Goal: Task Accomplishment & Management: Manage account settings

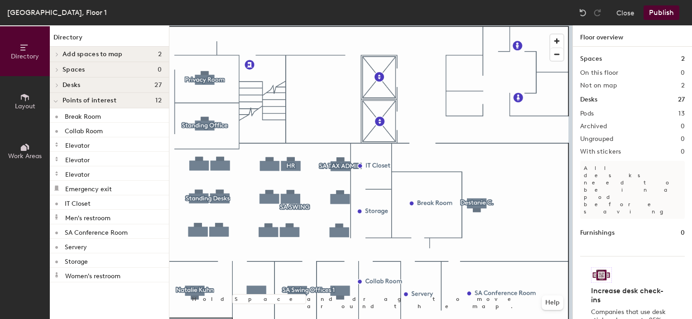
click at [261, 25] on div at bounding box center [370, 25] width 403 height 0
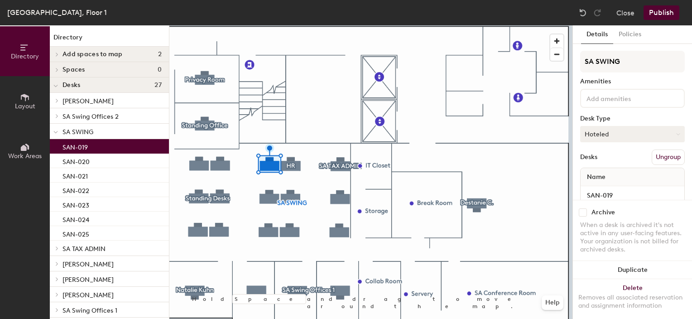
click at [613, 130] on button "Hoteled" at bounding box center [632, 134] width 105 height 16
click at [600, 176] on div "Hot" at bounding box center [626, 176] width 91 height 14
click at [602, 132] on button "Hot" at bounding box center [632, 134] width 105 height 16
click at [631, 34] on button "Policies" at bounding box center [630, 34] width 34 height 19
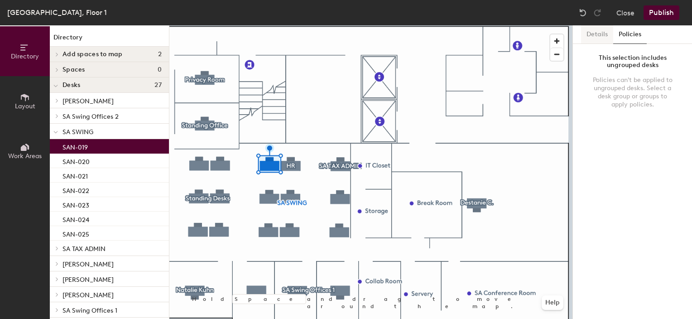
click at [600, 34] on button "Details" at bounding box center [597, 34] width 32 height 19
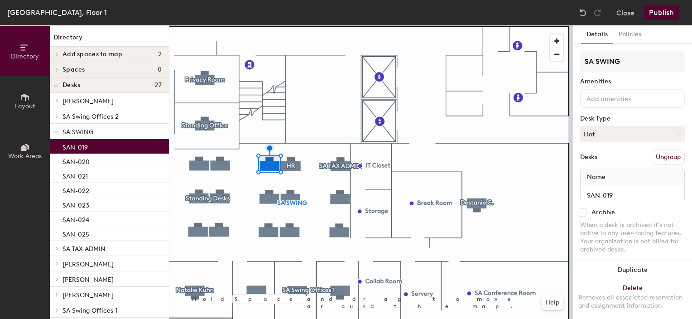
click at [598, 143] on div "SA SWING Amenities Desk Type Hot Desks Ungroup Name SAN-019" at bounding box center [632, 130] width 105 height 159
click at [598, 138] on button "Hot" at bounding box center [632, 134] width 105 height 16
click at [601, 190] on div "Hoteled" at bounding box center [626, 190] width 91 height 14
click at [637, 60] on input "SA SWING" at bounding box center [632, 62] width 105 height 22
click at [437, 62] on div "Directory Layout Work Areas Directory Add spaces to map 2 SA Collaboration Room…" at bounding box center [346, 172] width 692 height 294
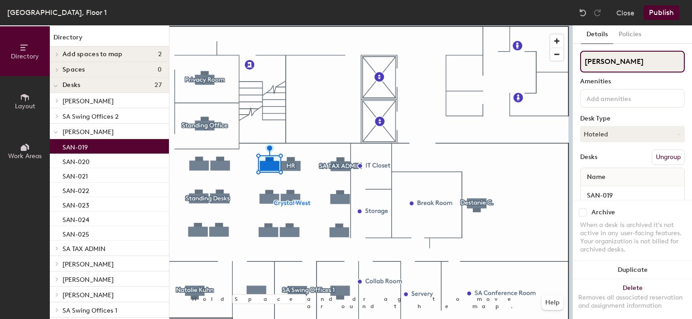
type input "[PERSON_NAME]"
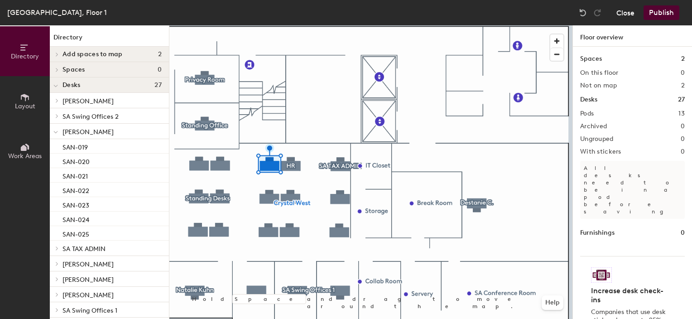
click at [620, 19] on button "Close" at bounding box center [626, 12] width 18 height 14
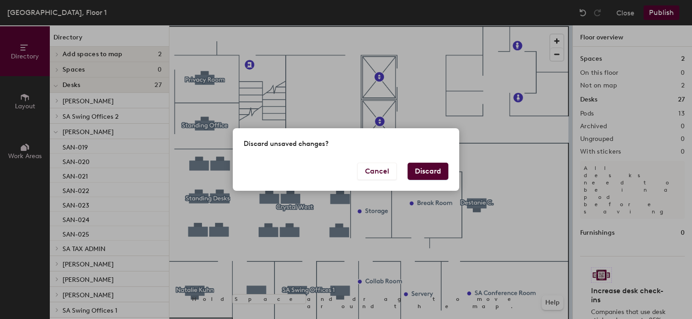
click at [437, 176] on button "Discard" at bounding box center [428, 171] width 41 height 17
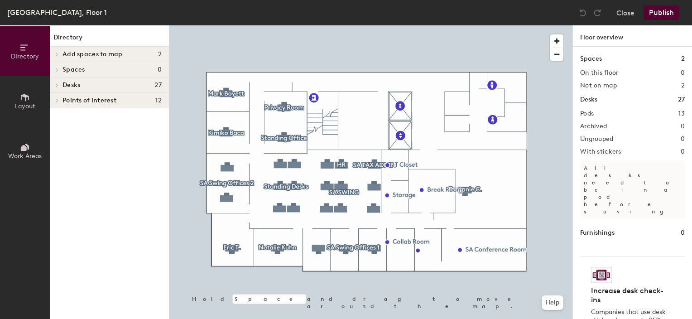
click at [329, 25] on div at bounding box center [370, 25] width 403 height 0
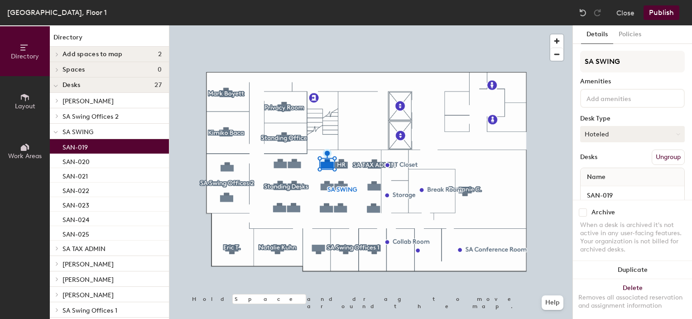
click at [615, 129] on button "Hoteled" at bounding box center [632, 134] width 105 height 16
click at [600, 161] on div "Assigned" at bounding box center [626, 162] width 91 height 14
click at [660, 19] on button "Publish" at bounding box center [662, 12] width 36 height 14
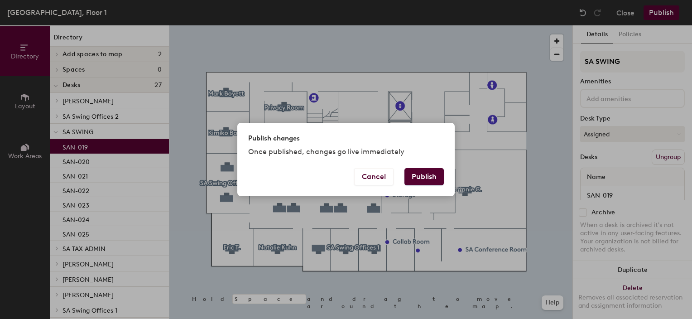
click at [442, 176] on button "Publish" at bounding box center [424, 176] width 39 height 17
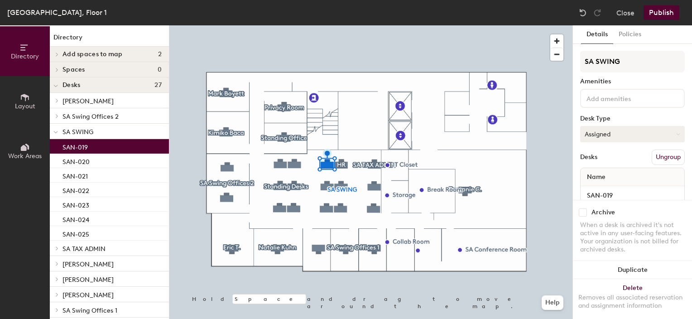
click at [602, 132] on button "Assigned" at bounding box center [632, 134] width 105 height 16
click at [594, 186] on div "Hoteled" at bounding box center [626, 190] width 91 height 14
click at [655, 11] on button "Publish" at bounding box center [662, 12] width 36 height 14
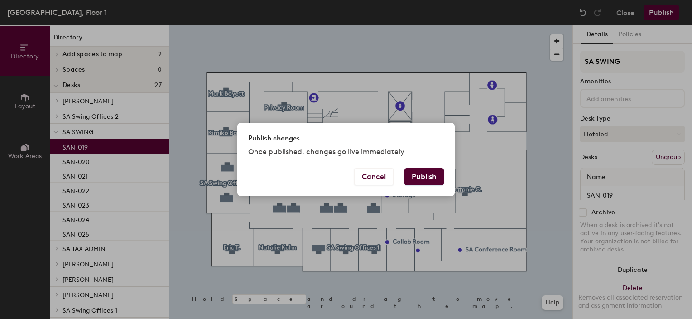
click at [428, 174] on button "Publish" at bounding box center [424, 176] width 39 height 17
